Goal: Task Accomplishment & Management: Manage account settings

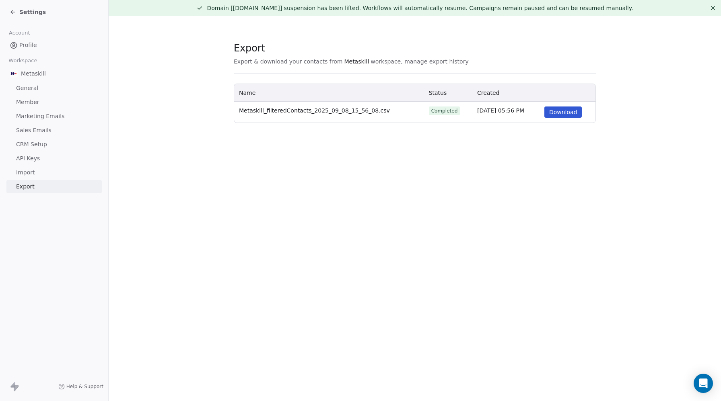
click at [19, 12] on span "Settings" at bounding box center [32, 12] width 27 height 8
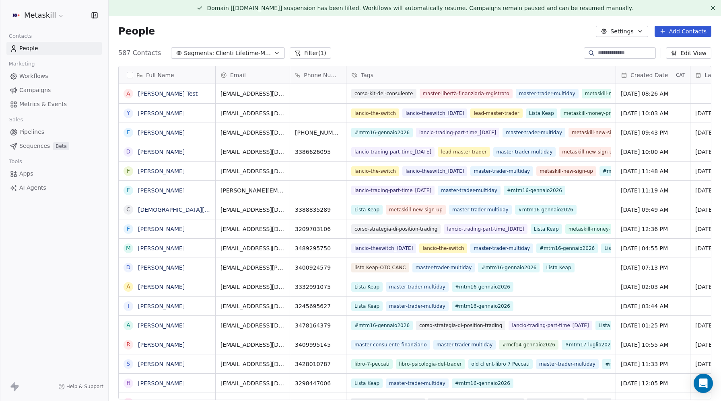
scroll to position [353, 612]
click at [629, 32] on button "Settings" at bounding box center [622, 31] width 52 height 11
click at [627, 86] on span "Export" at bounding box center [626, 87] width 19 height 8
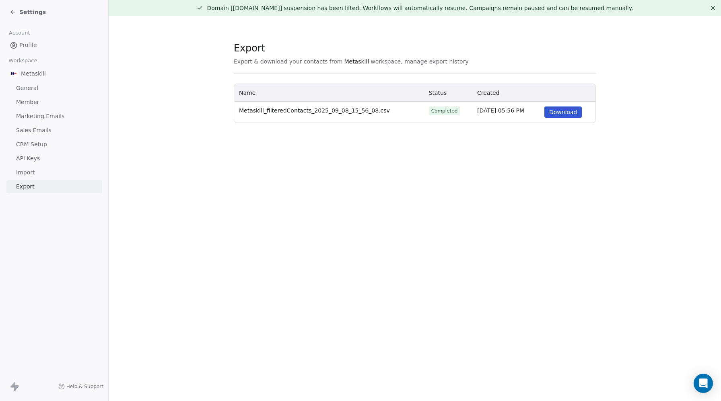
click at [19, 11] on div "Settings" at bounding box center [28, 12] width 36 height 8
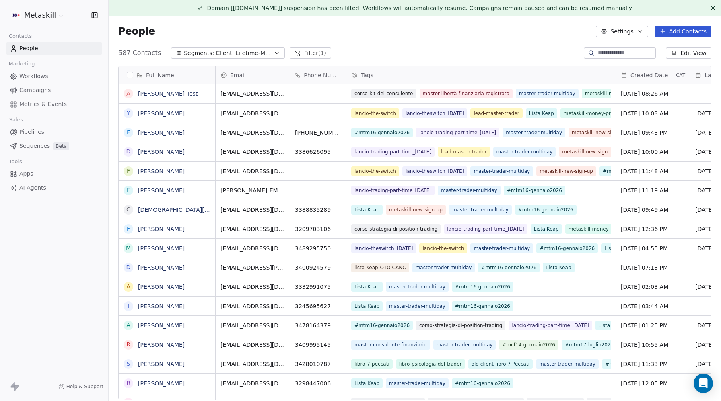
scroll to position [353, 612]
click at [231, 52] on span "Clienti Lifetime-Master Trader" at bounding box center [244, 53] width 56 height 8
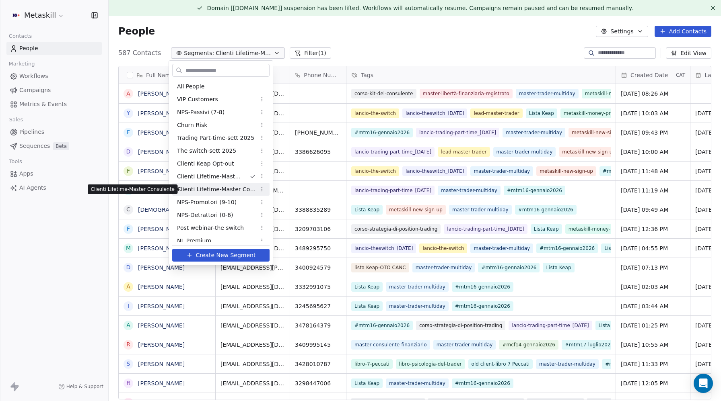
click at [243, 188] on span "Clienti Lifetime-Master Consulente" at bounding box center [216, 189] width 79 height 8
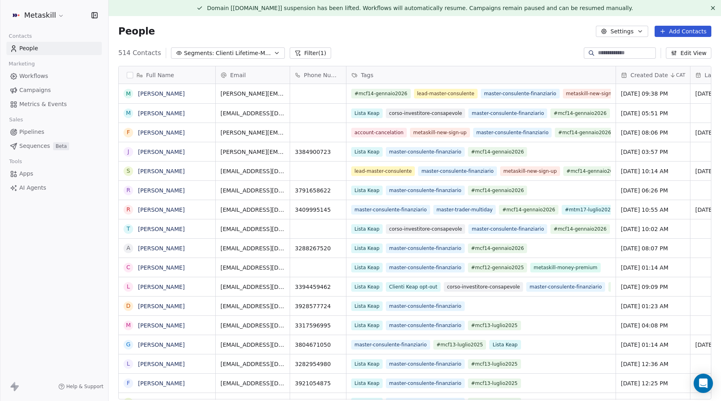
click at [629, 33] on button "Settings" at bounding box center [622, 31] width 52 height 11
click at [624, 88] on span "Export" at bounding box center [626, 87] width 19 height 8
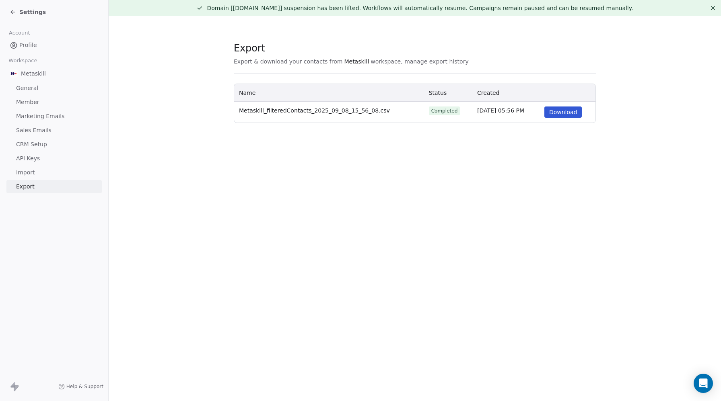
click at [623, 72] on section "Export Export & download your contacts from Metaskill workspace, manage export …" at bounding box center [415, 82] width 612 height 133
click at [30, 42] on span "Profile" at bounding box center [28, 45] width 18 height 8
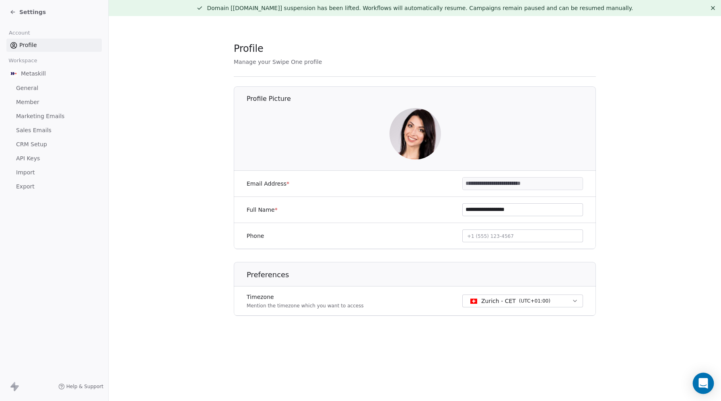
click at [701, 381] on icon "Open Intercom Messenger" at bounding box center [702, 383] width 9 height 10
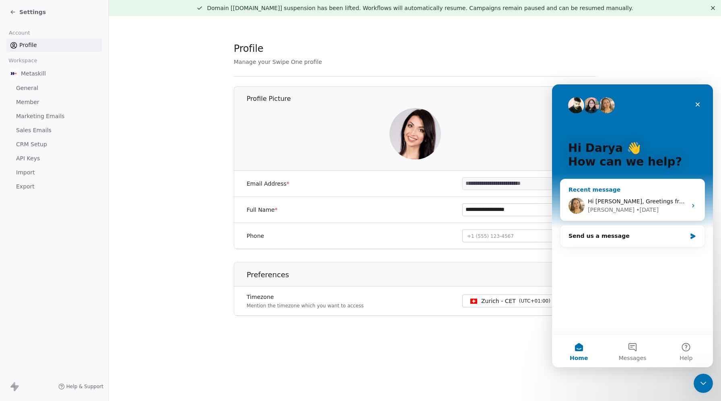
click at [642, 194] on div "Hi [PERSON_NAME], Greetings from Swipe One and thank you for reaching out! I tr…" at bounding box center [632, 206] width 144 height 30
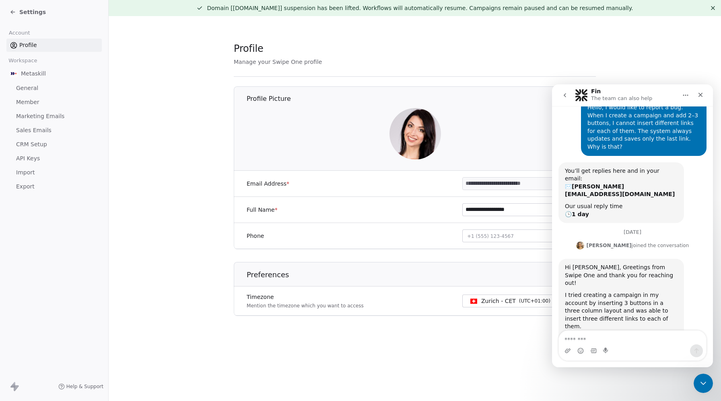
scroll to position [52, 0]
